Goal: Navigation & Orientation: Find specific page/section

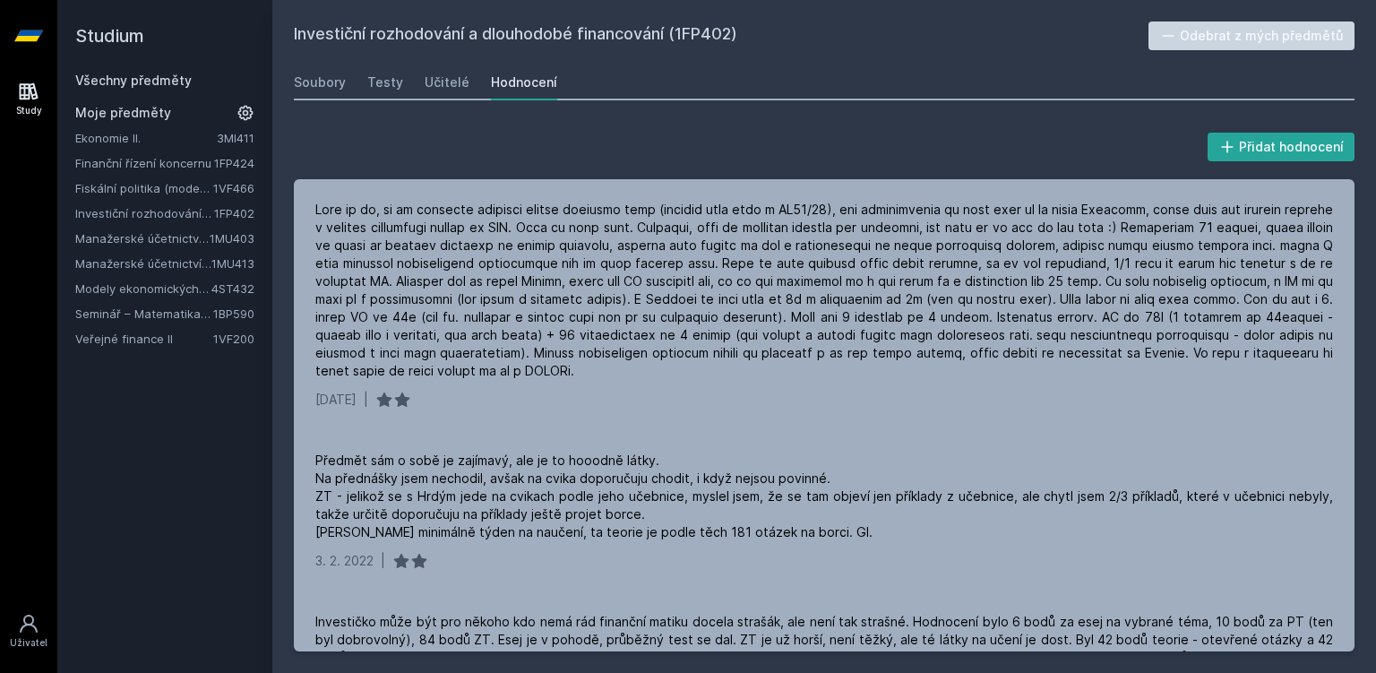
scroll to position [135, 0]
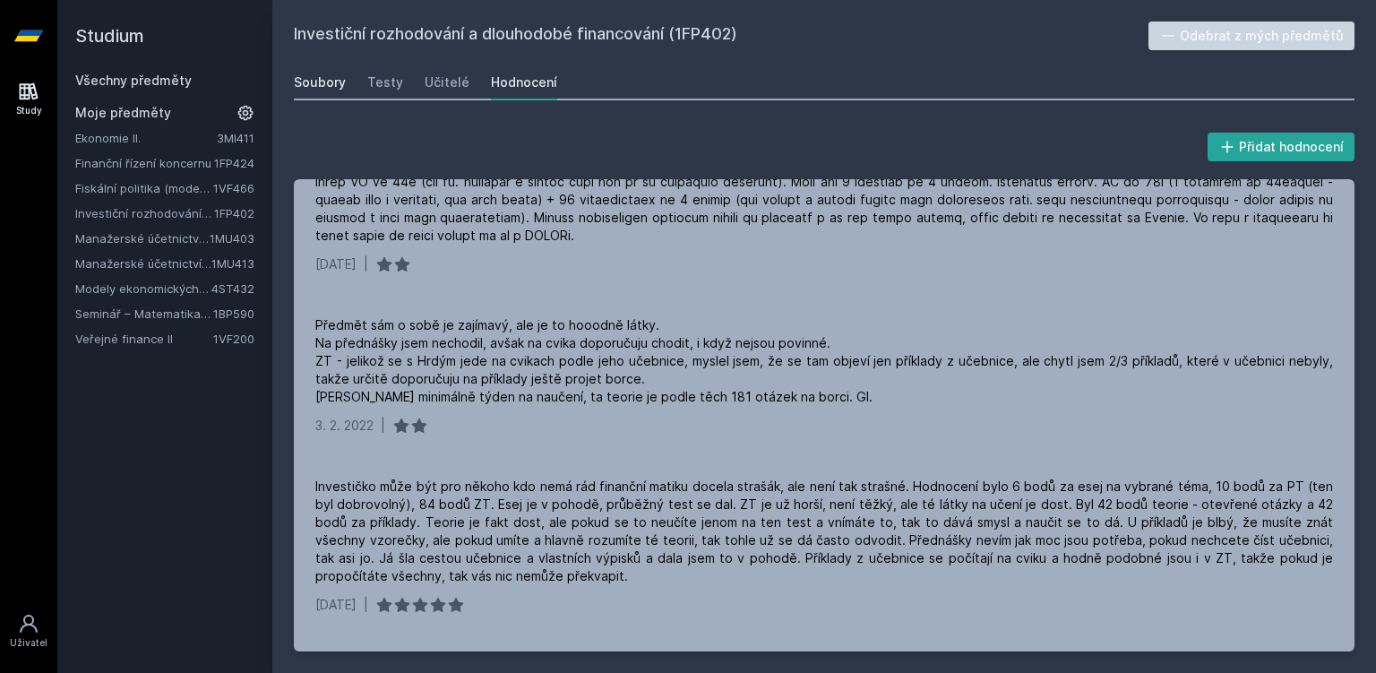
click at [328, 79] on div "Soubory" at bounding box center [320, 82] width 52 height 18
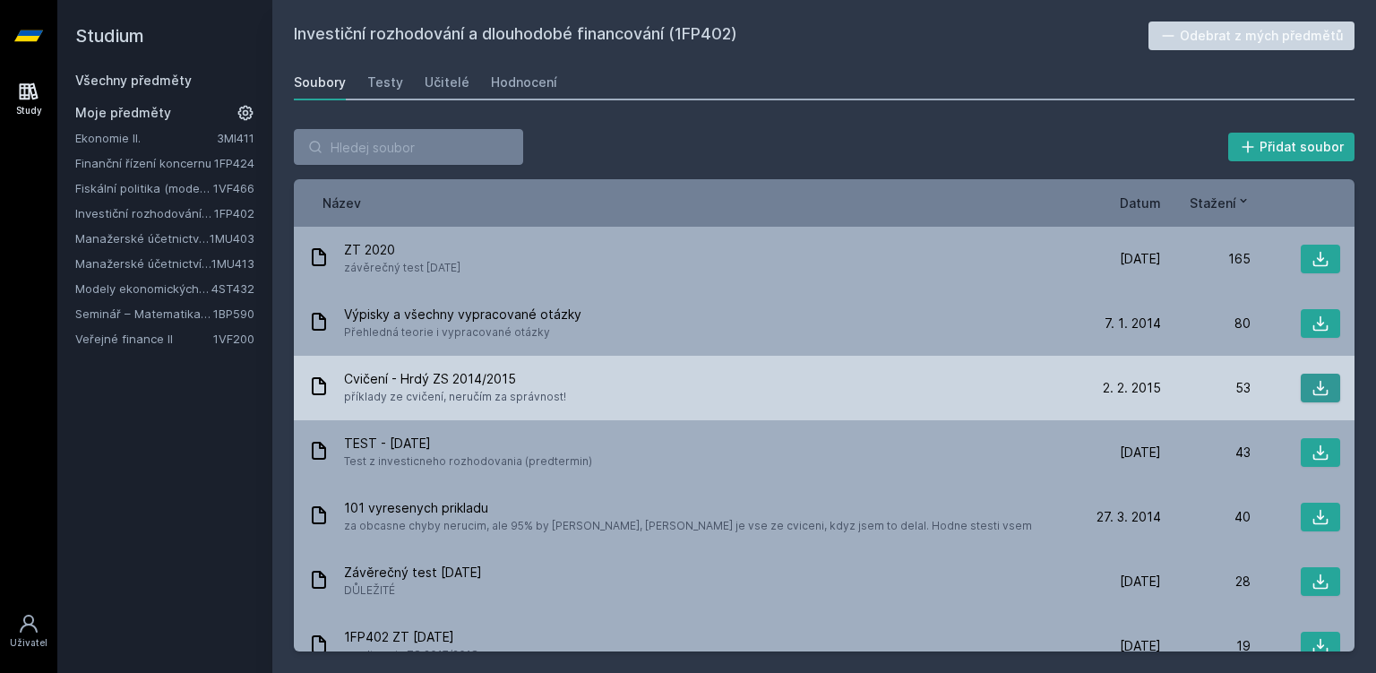
click at [1325, 390] on icon at bounding box center [1320, 388] width 18 height 18
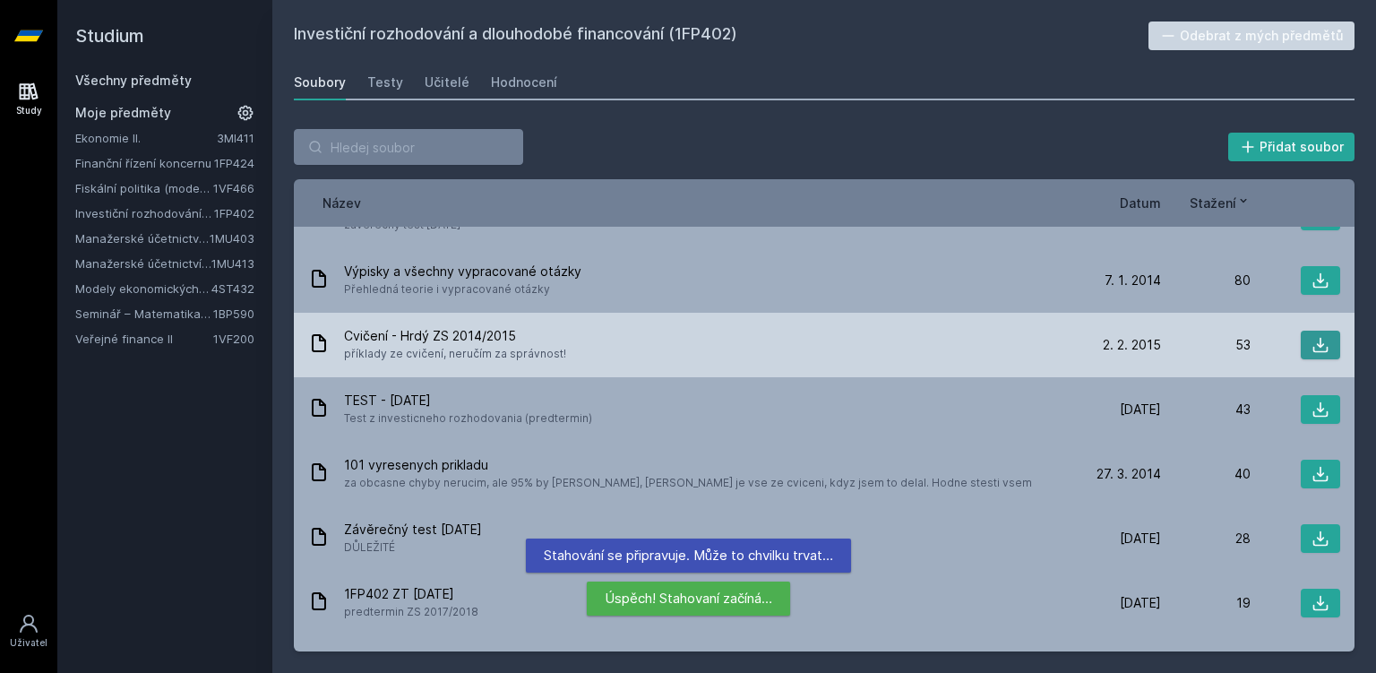
scroll to position [44, 0]
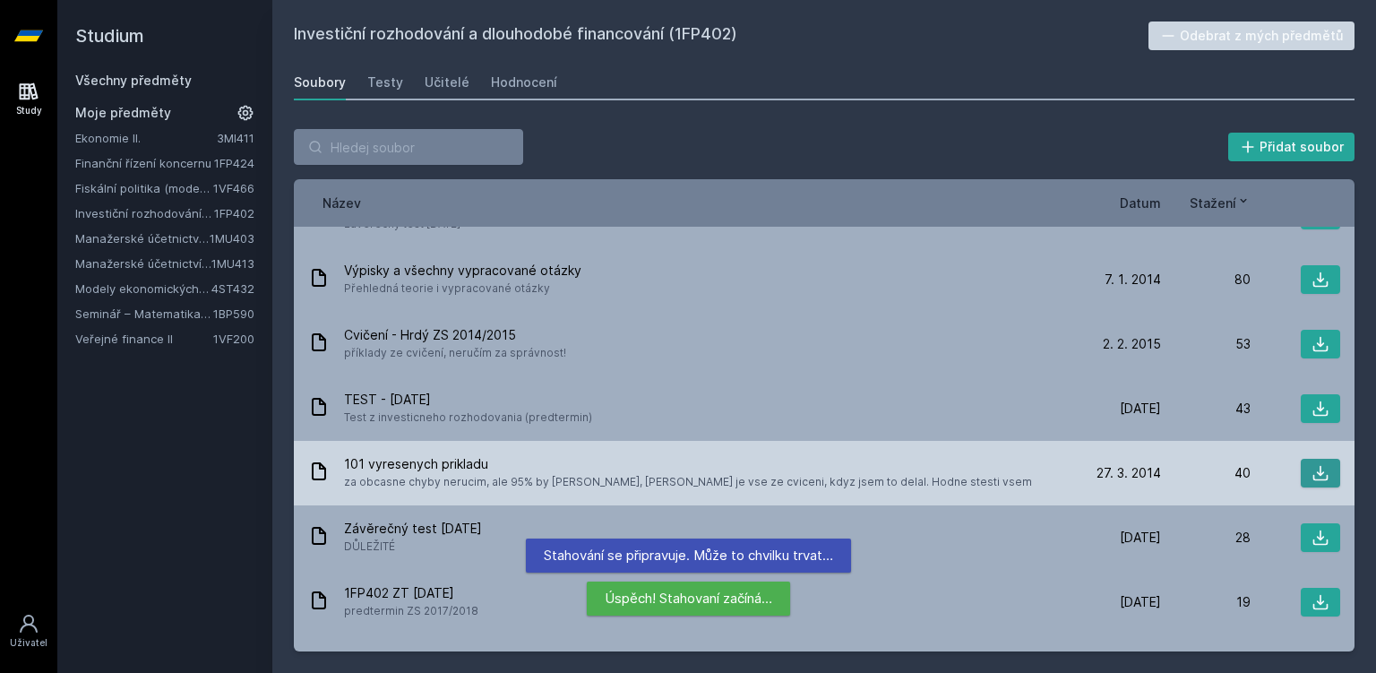
click at [1328, 477] on icon at bounding box center [1320, 473] width 15 height 15
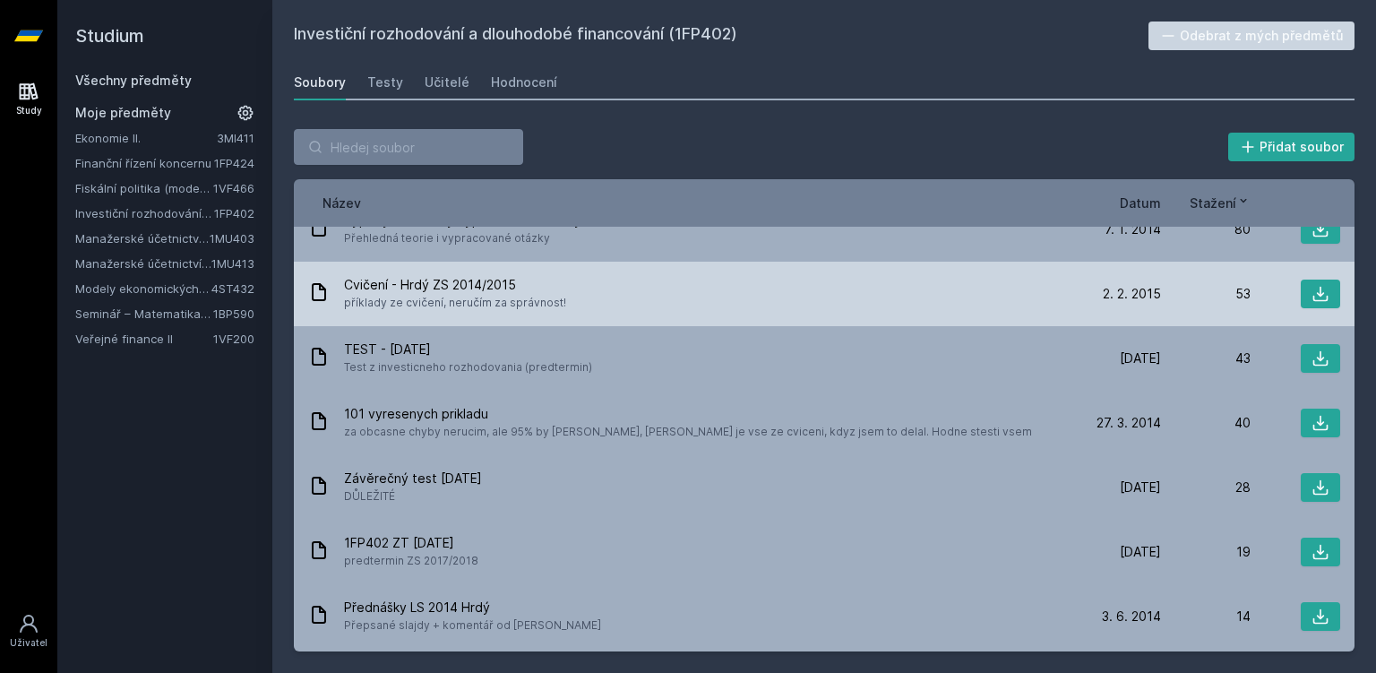
scroll to position [84, 0]
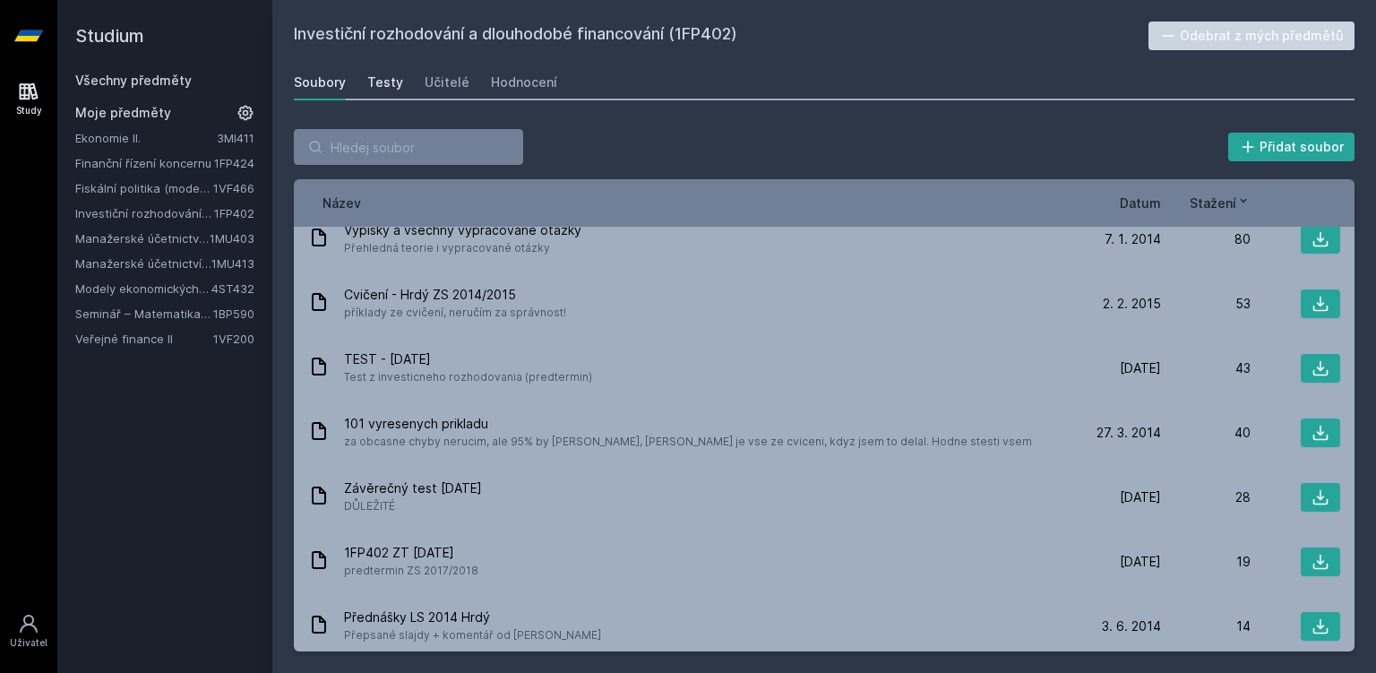
click at [389, 76] on div "Testy" at bounding box center [385, 82] width 36 height 18
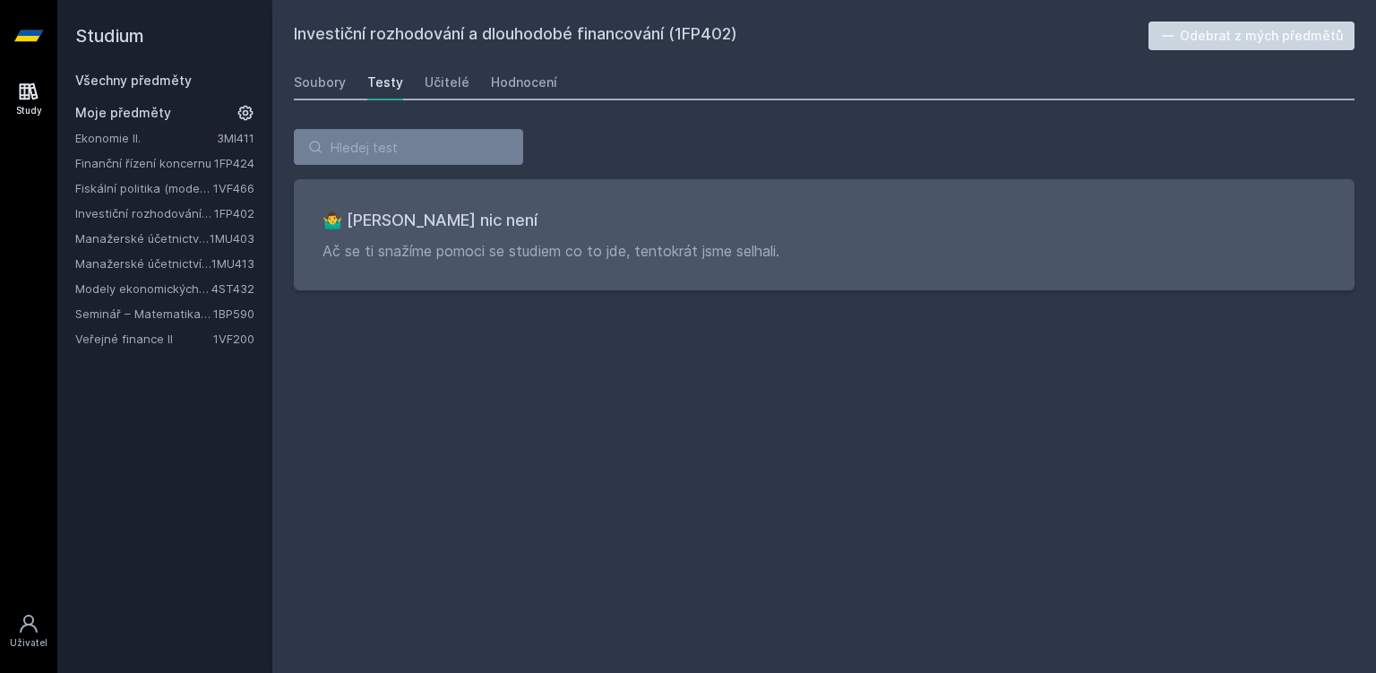
click at [173, 236] on link "Manažerské účetnictví II." at bounding box center [142, 238] width 134 height 18
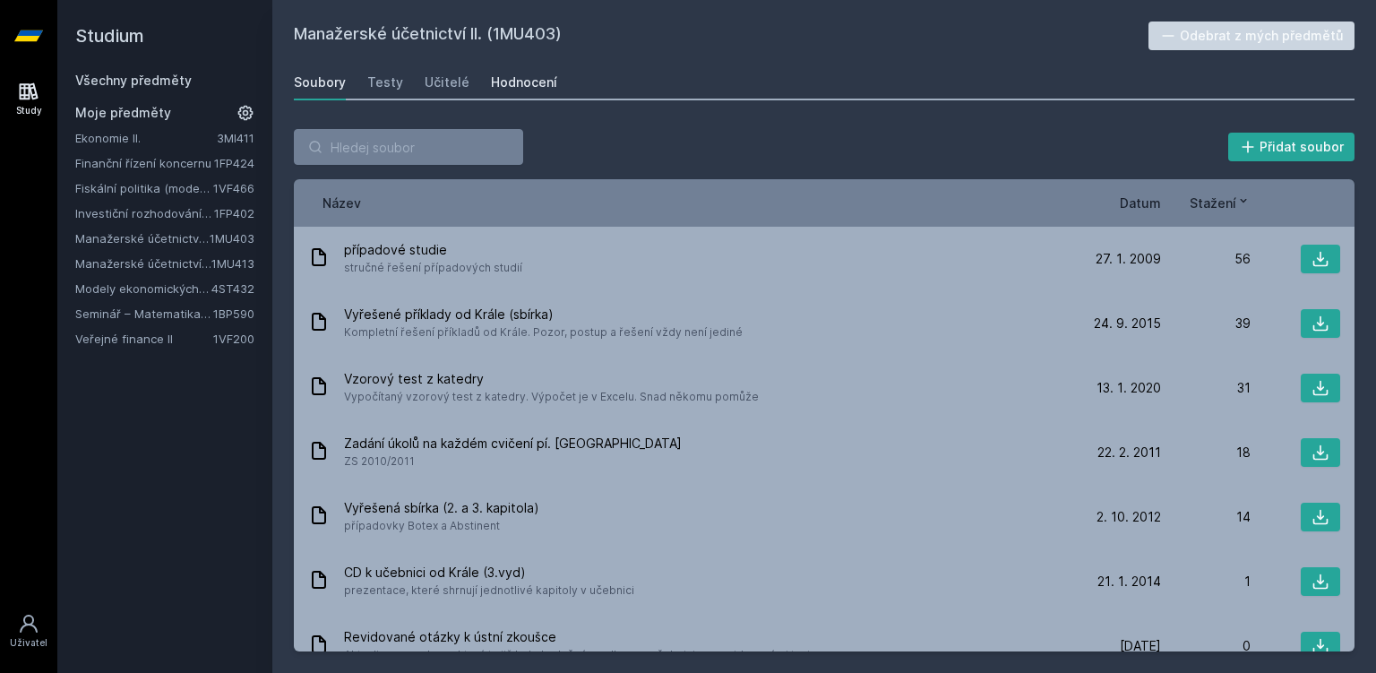
click at [529, 82] on div "Hodnocení" at bounding box center [524, 82] width 66 height 18
